Goal: Task Accomplishment & Management: Use online tool/utility

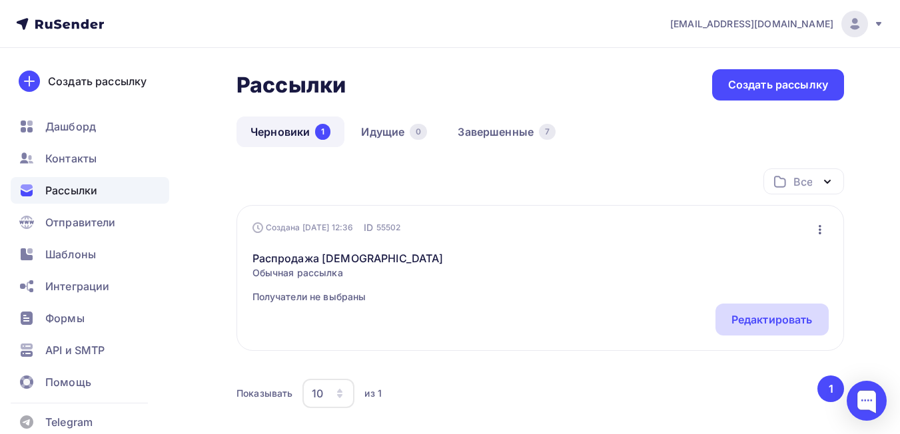
click at [758, 313] on div "Редактировать" at bounding box center [771, 320] width 81 height 16
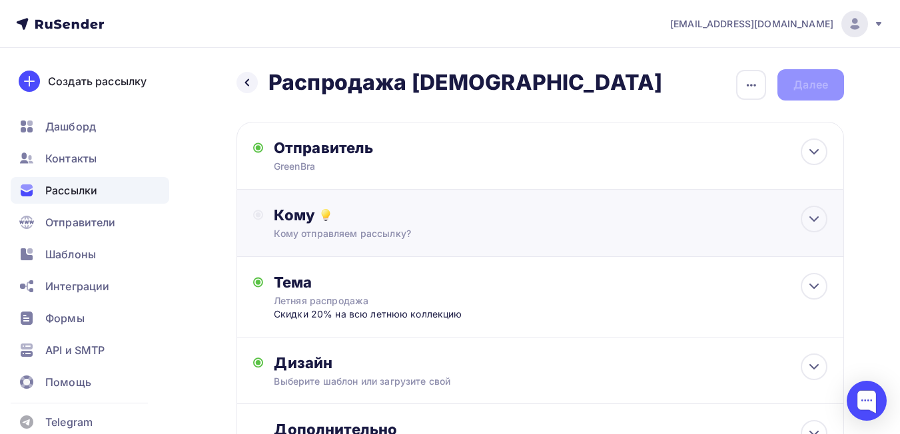
click at [441, 220] on div "Кому" at bounding box center [550, 215] width 553 height 19
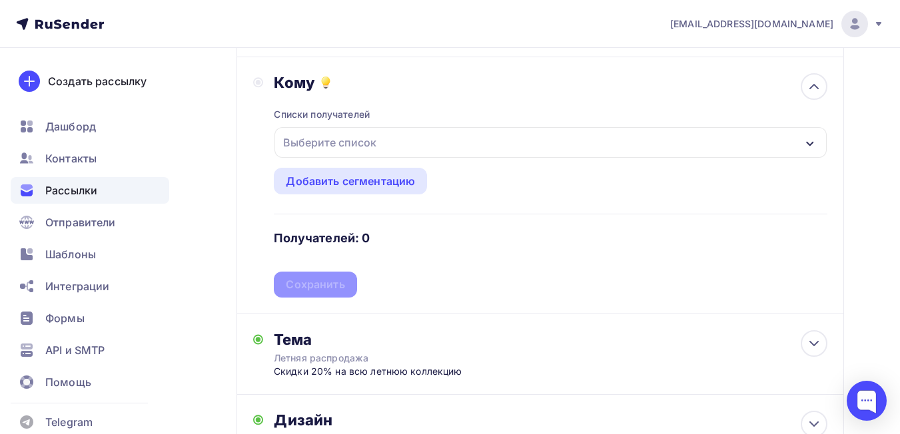
scroll to position [133, 0]
click at [334, 145] on div "Выберите список" at bounding box center [330, 142] width 104 height 24
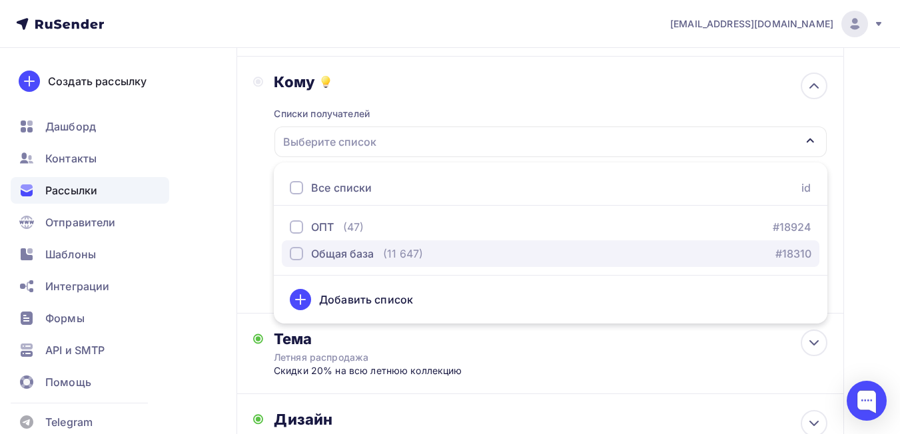
click at [312, 256] on div "Общая база" at bounding box center [342, 254] width 63 height 16
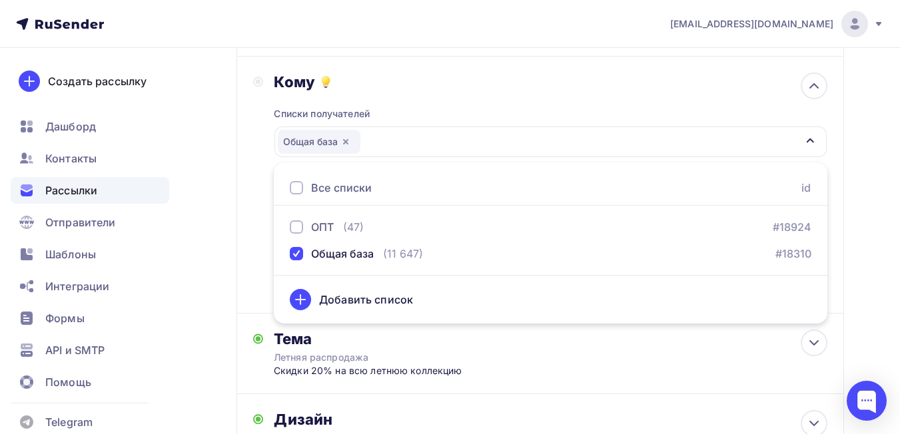
click at [876, 184] on div "Назад Распродажа [DEMOGRAPHIC_DATA] Распродажа [DEMOGRAPHIC_DATA] Закончить поз…" at bounding box center [450, 264] width 900 height 699
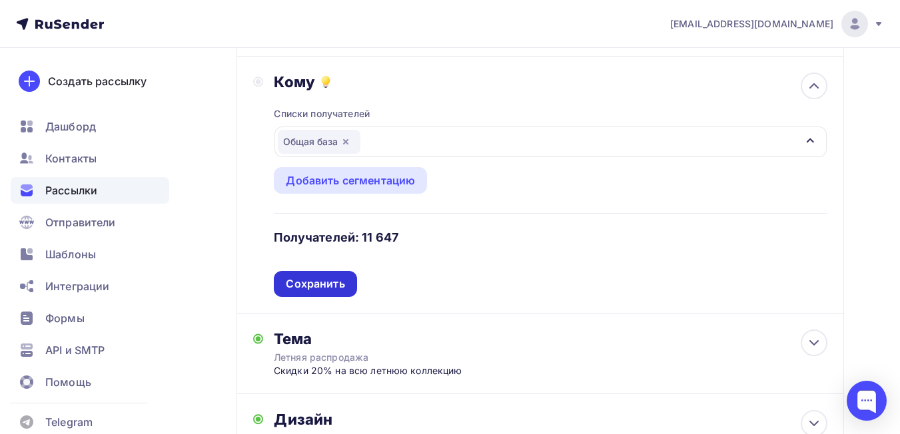
click at [299, 282] on div "Сохранить" at bounding box center [315, 283] width 59 height 15
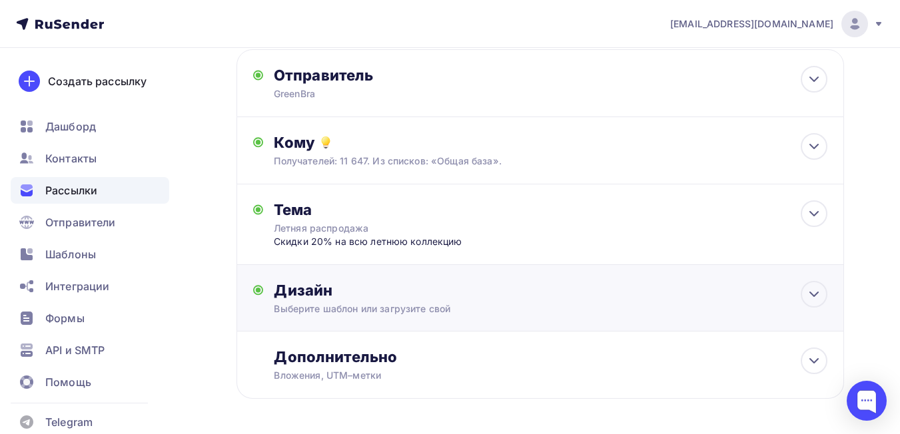
scroll to position [0, 0]
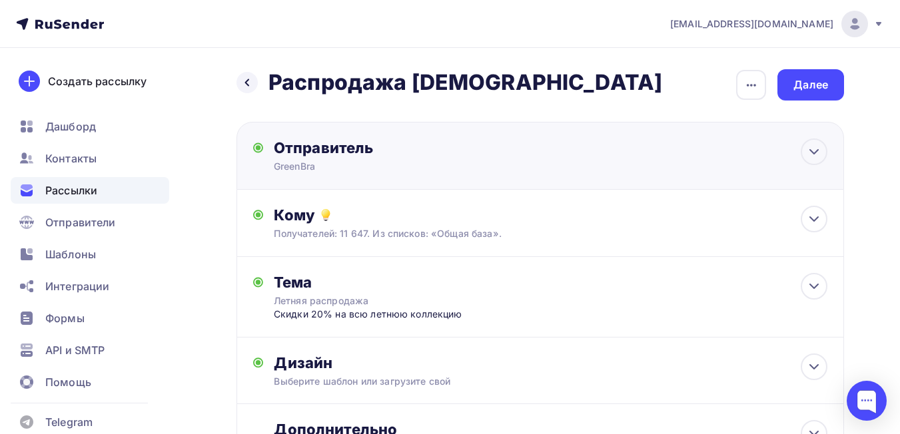
click at [776, 152] on div "Отправитель GreenBra Email * [EMAIL_ADDRESS][DOMAIN_NAME] [EMAIL_ADDRESS][DOMAI…" at bounding box center [539, 156] width 607 height 68
type input "GreenBra"
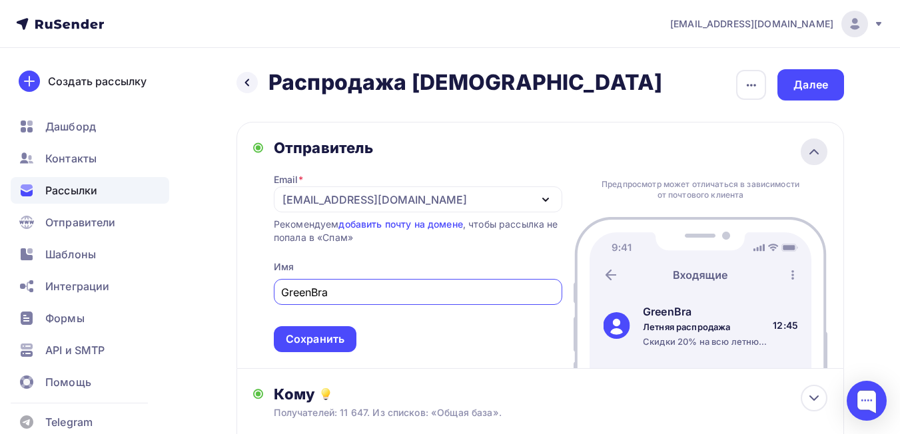
click at [808, 146] on icon at bounding box center [814, 152] width 16 height 16
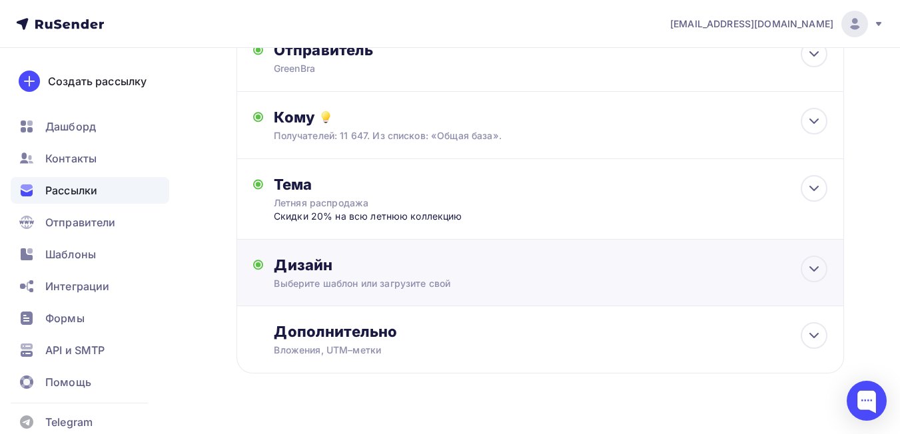
scroll to position [123, 0]
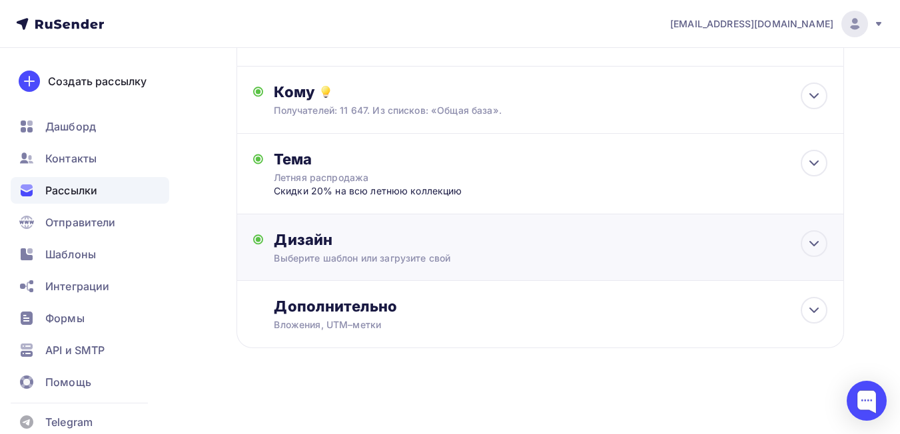
drag, startPoint x: 647, startPoint y: 236, endPoint x: 631, endPoint y: 256, distance: 24.6
click at [647, 236] on div "Дизайн" at bounding box center [550, 239] width 553 height 19
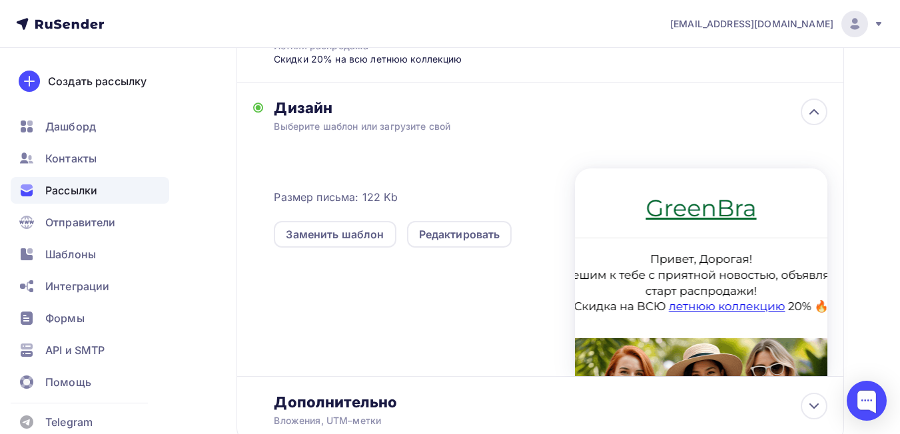
scroll to position [256, 0]
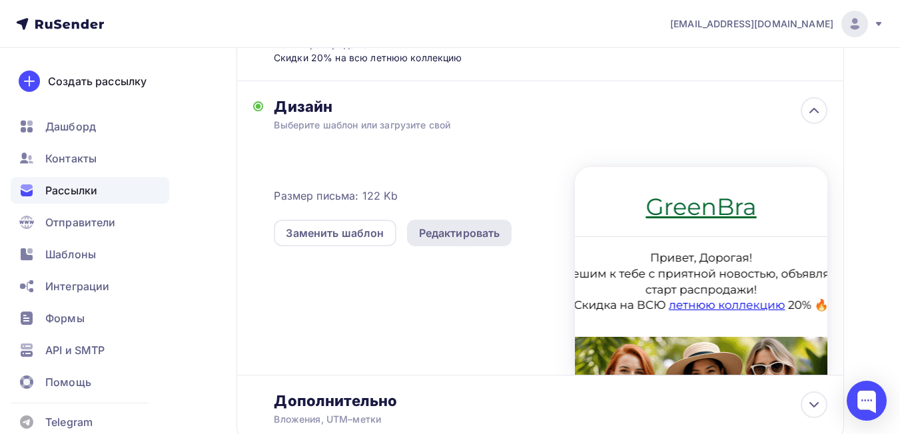
click at [459, 236] on div "Редактировать" at bounding box center [459, 233] width 81 height 16
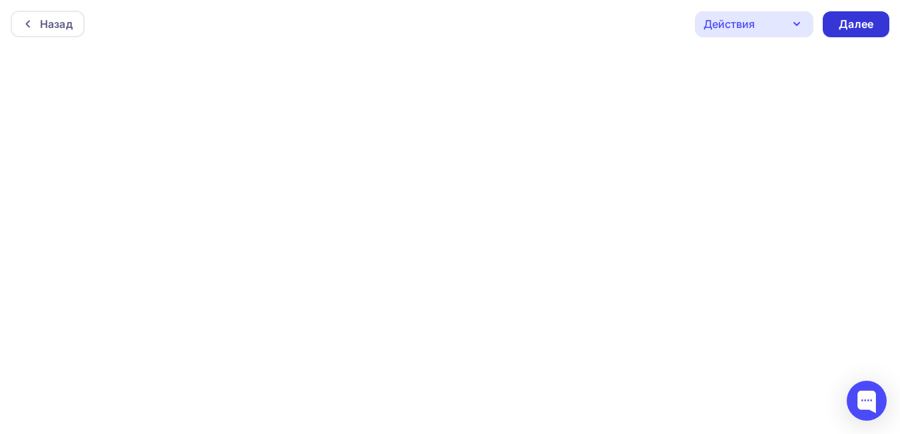
click at [843, 29] on div "Далее" at bounding box center [855, 24] width 35 height 15
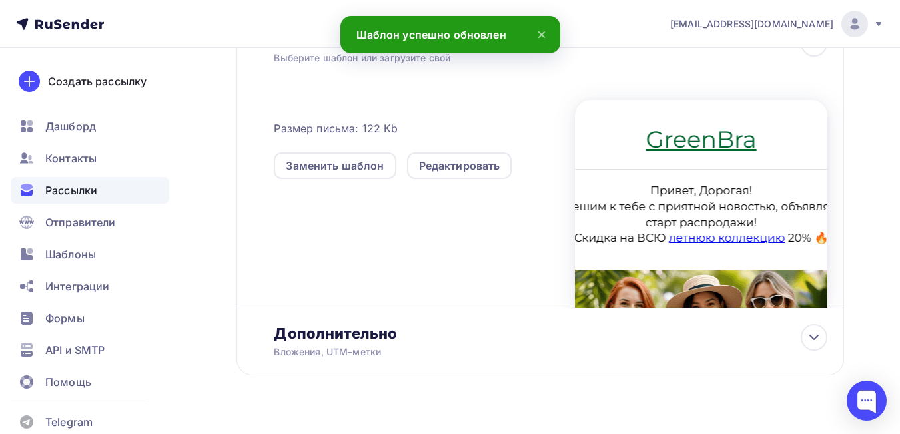
scroll to position [351, 0]
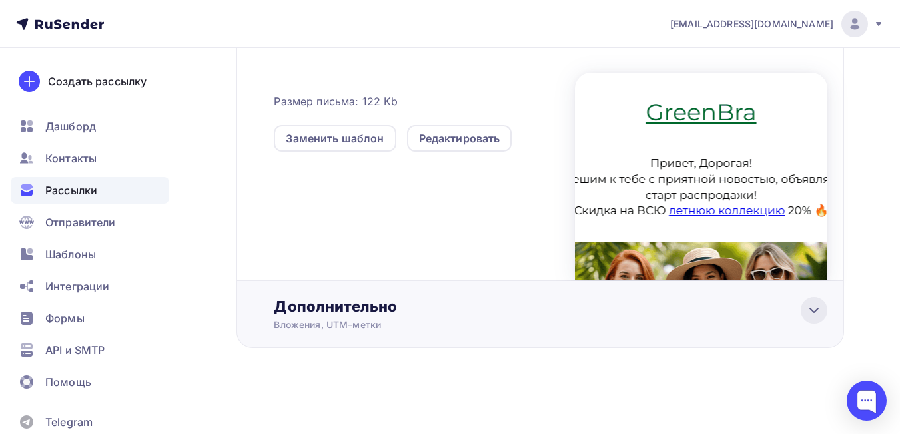
click at [810, 307] on icon at bounding box center [814, 310] width 16 height 16
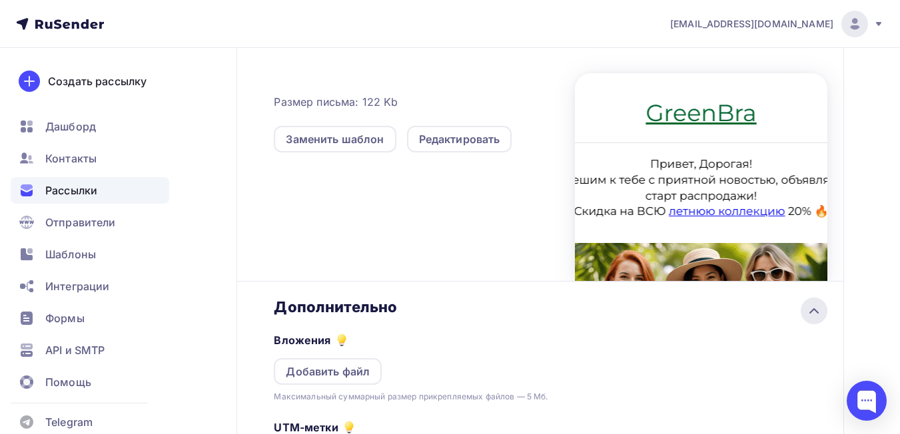
scroll to position [0, 0]
click at [810, 307] on icon at bounding box center [814, 311] width 16 height 16
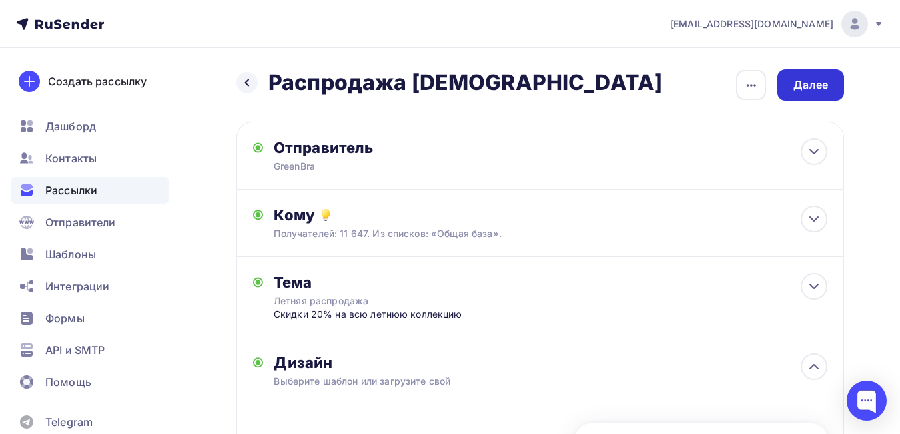
click at [810, 95] on div "Далее" at bounding box center [810, 84] width 67 height 31
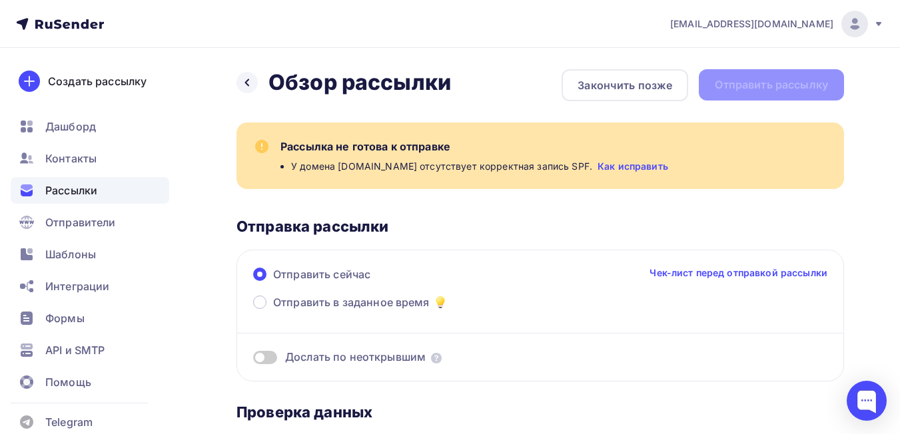
click at [597, 163] on link "Как исправить" at bounding box center [632, 166] width 71 height 13
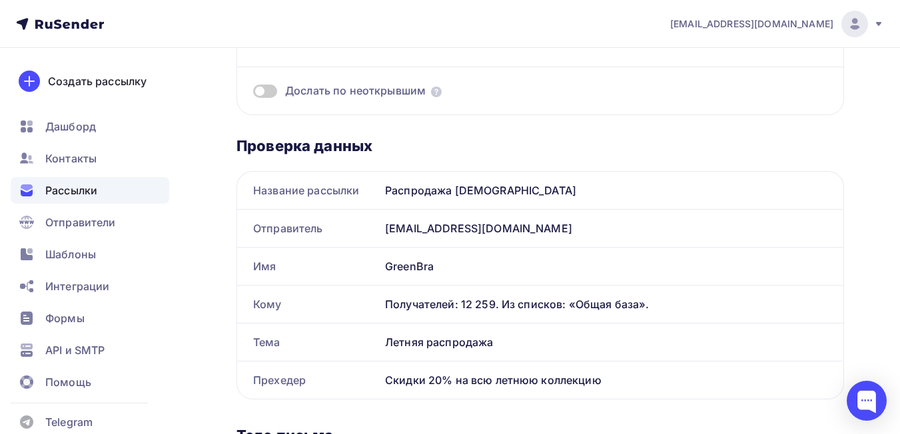
scroll to position [133, 0]
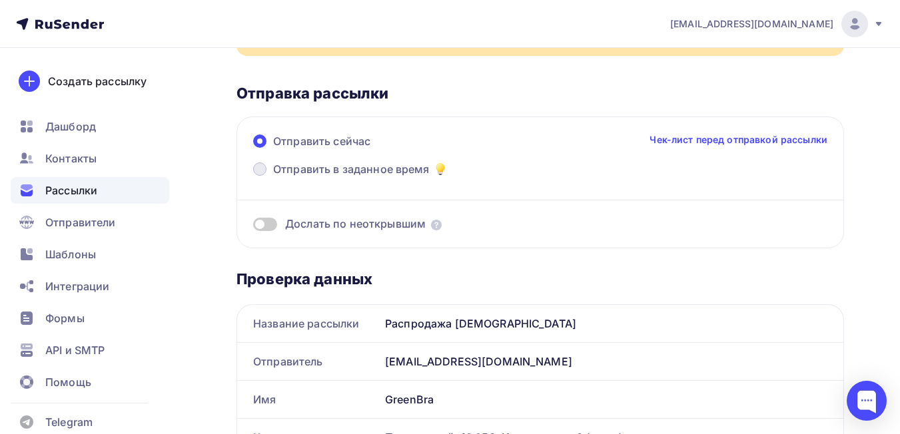
click at [265, 170] on span at bounding box center [259, 168] width 13 height 13
click at [273, 177] on input "Отправить в заданное время" at bounding box center [273, 177] width 0 height 0
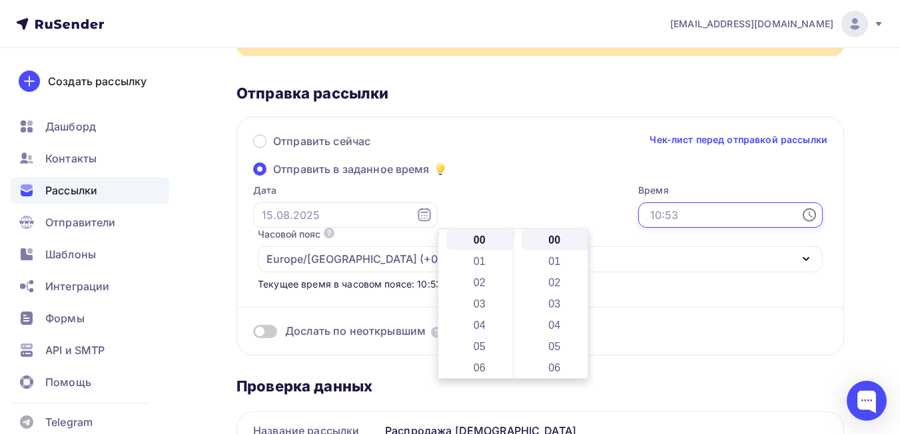
drag, startPoint x: 519, startPoint y: 213, endPoint x: 388, endPoint y: 212, distance: 131.9
click at [388, 212] on div "Дата Время Часовой пояс По умолчанию используется часовой пояс из настроек ваше…" at bounding box center [533, 237] width 579 height 107
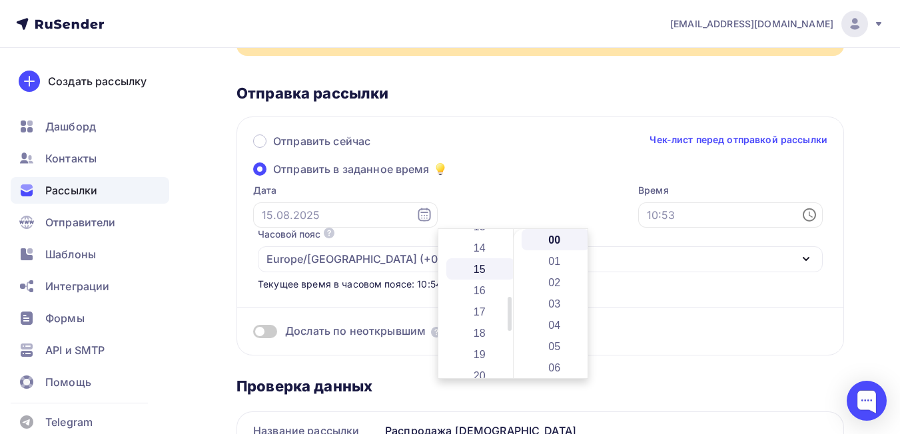
click at [471, 273] on li "15" at bounding box center [480, 268] width 69 height 21
type input "15:00"
click at [674, 377] on div "Проверка данных" at bounding box center [539, 386] width 607 height 19
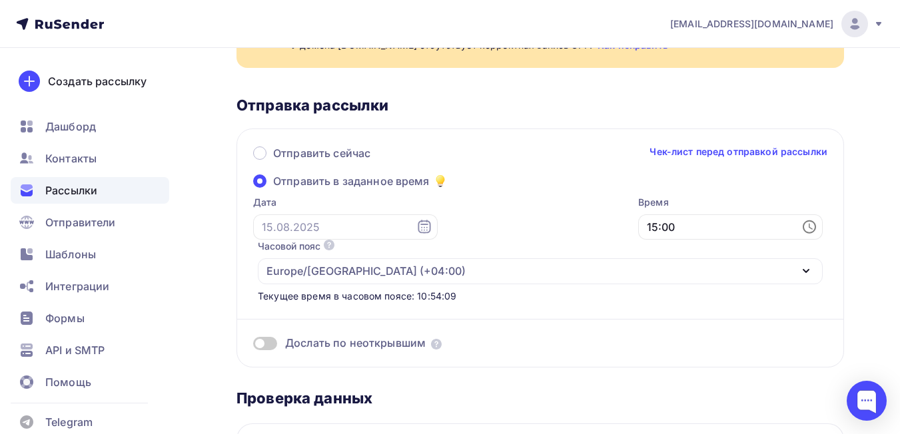
scroll to position [0, 0]
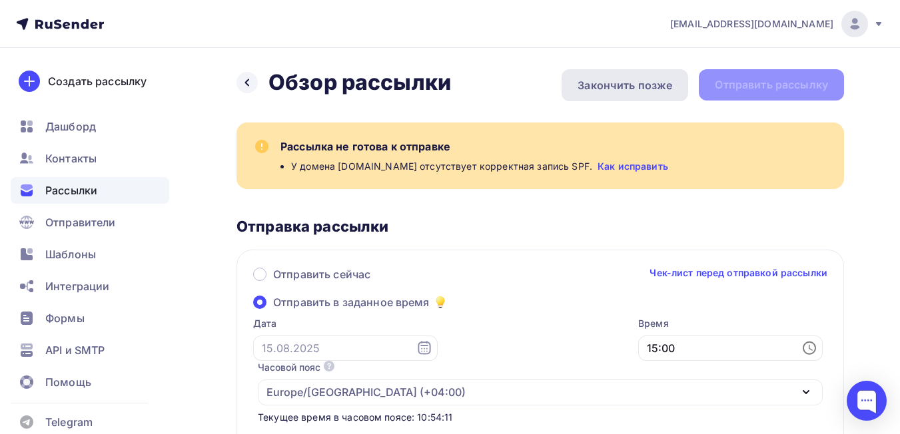
click at [655, 81] on div "Закончить позже" at bounding box center [624, 85] width 95 height 16
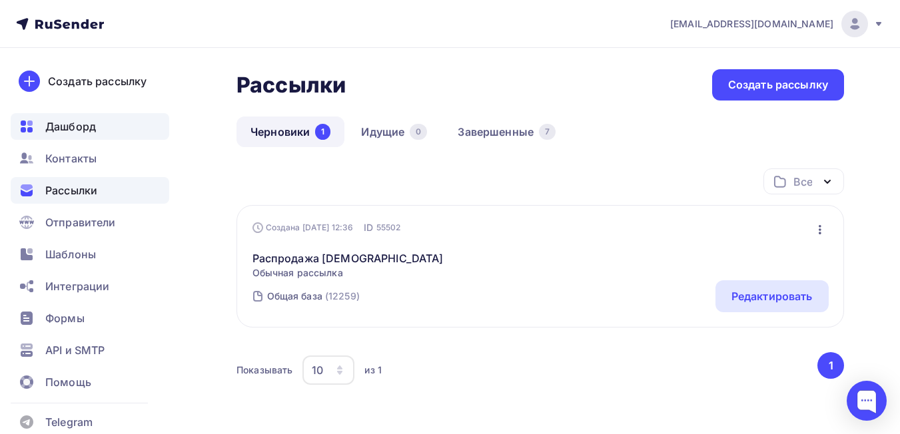
click at [47, 125] on span "Дашборд" at bounding box center [70, 127] width 51 height 16
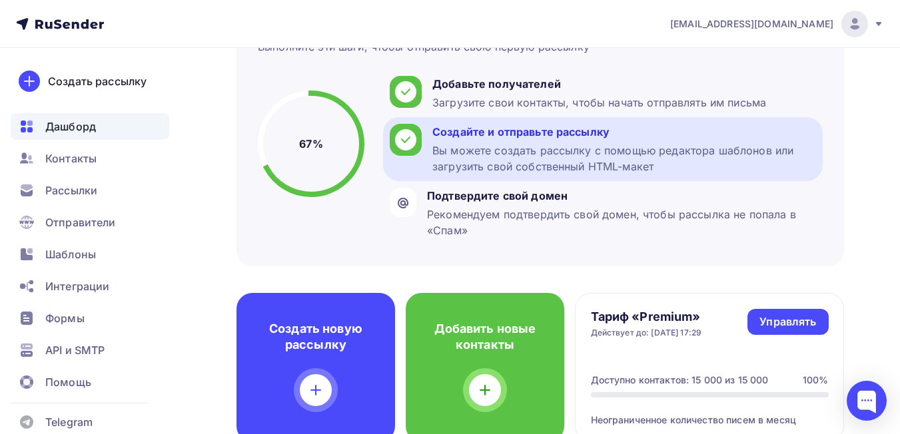
scroll to position [133, 0]
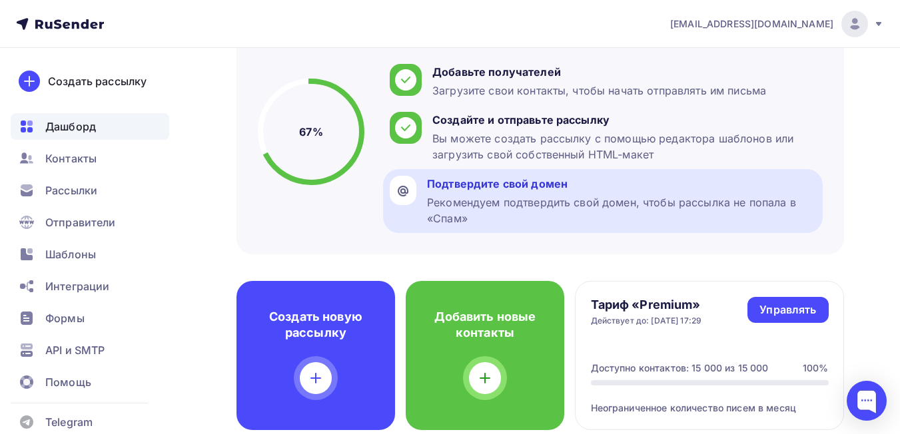
click at [490, 186] on div "Подтвердите свой домен" at bounding box center [621, 184] width 389 height 16
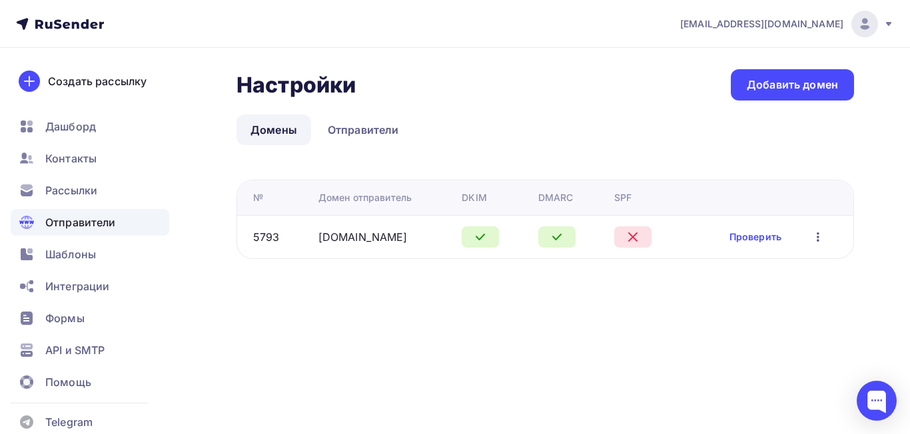
click at [621, 246] on div at bounding box center [632, 236] width 37 height 21
click at [758, 235] on link "Проверить" at bounding box center [755, 236] width 52 height 13
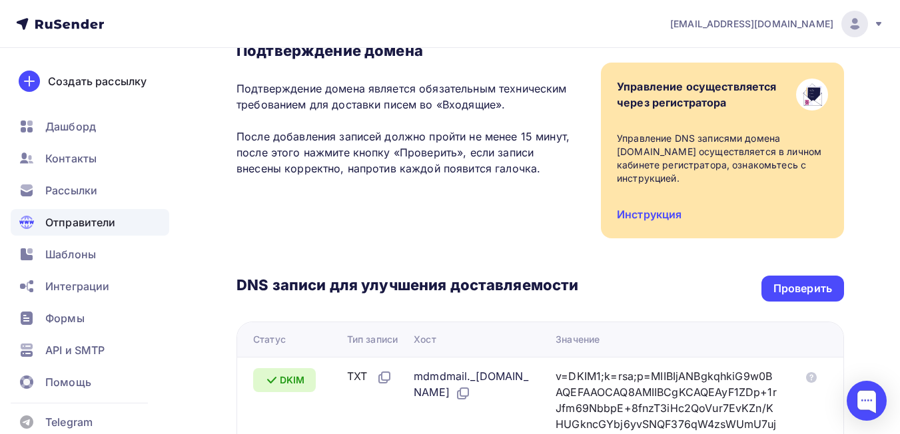
scroll to position [200, 0]
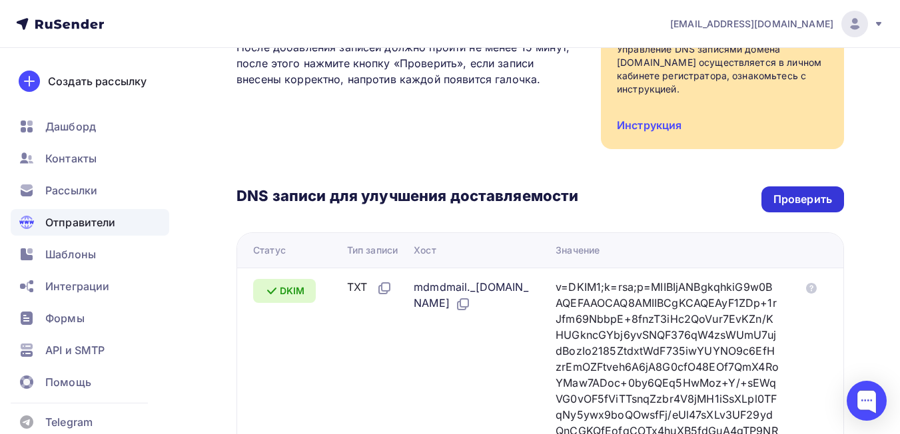
click at [801, 200] on div "Проверить" at bounding box center [802, 199] width 59 height 15
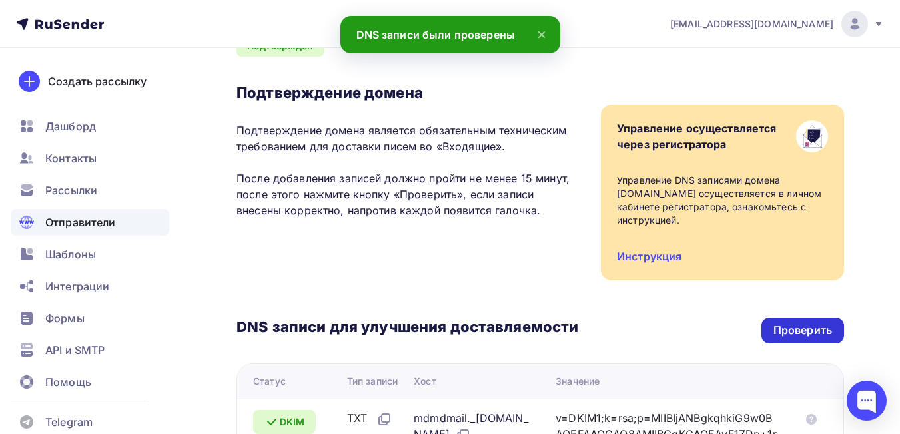
scroll to position [0, 0]
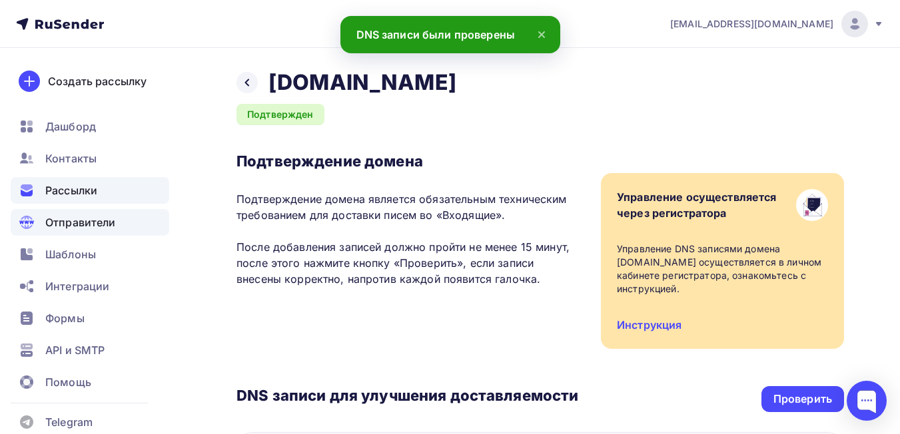
click at [77, 188] on span "Рассылки" at bounding box center [71, 190] width 52 height 16
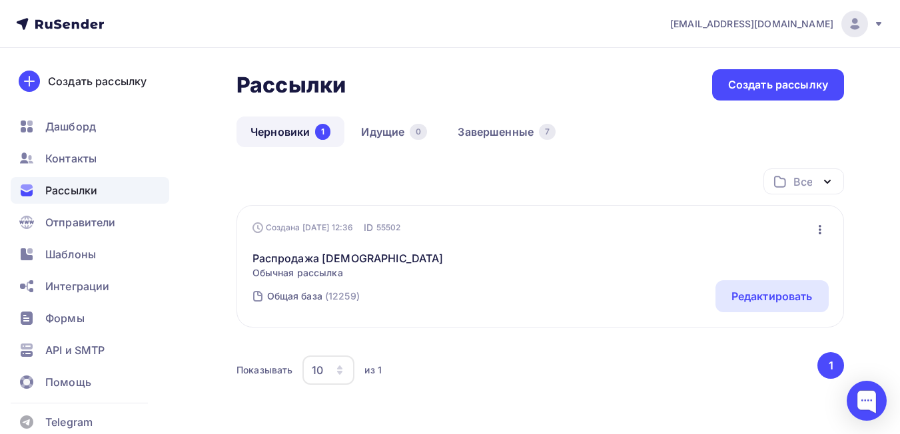
click at [398, 256] on div "Распродажа [DEMOGRAPHIC_DATA] Обычная рассылка Редактировать Копировать Добавит…" at bounding box center [540, 256] width 576 height 45
click at [798, 294] on div "Редактировать" at bounding box center [771, 296] width 81 height 16
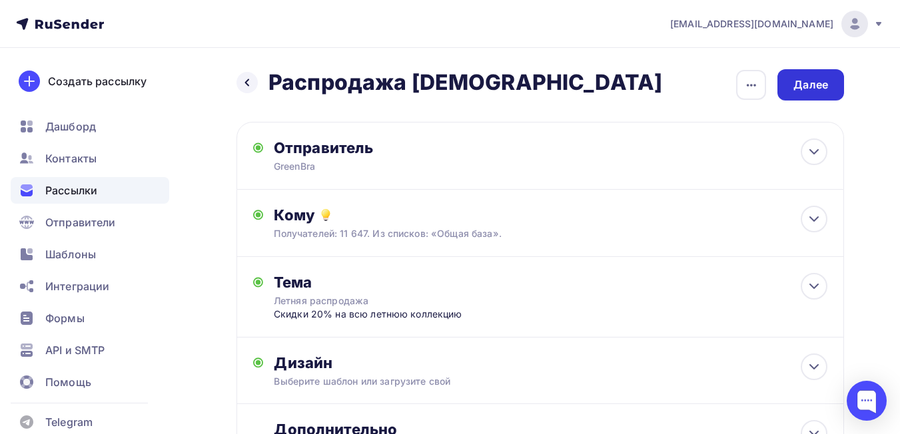
click at [800, 93] on div "Далее" at bounding box center [810, 84] width 67 height 31
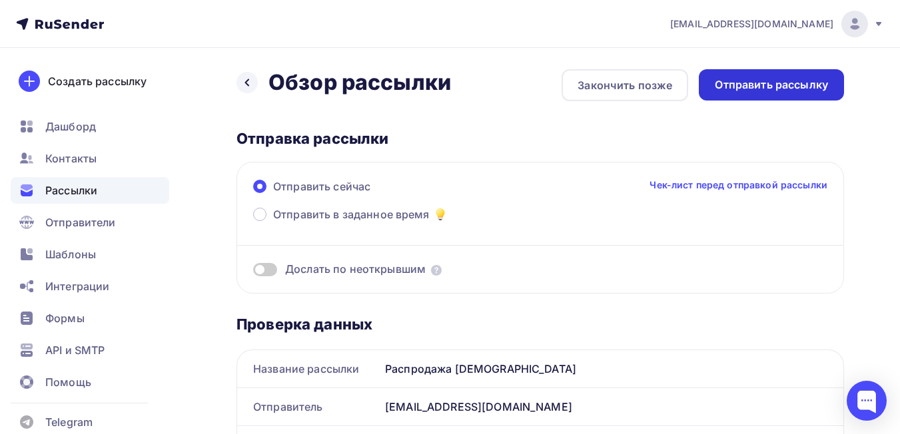
click at [778, 89] on div "Отправить рассылку" at bounding box center [771, 84] width 113 height 15
